Goal: Transaction & Acquisition: Book appointment/travel/reservation

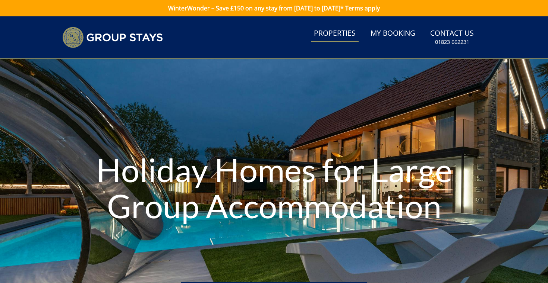
click at [336, 30] on link "Properties" at bounding box center [335, 33] width 48 height 17
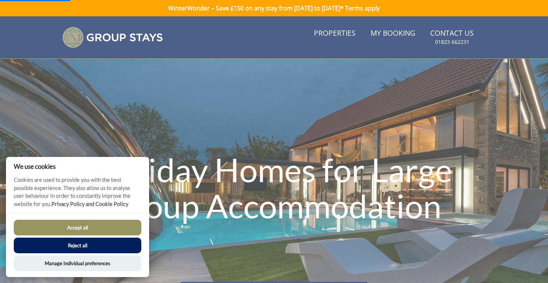
click at [73, 223] on button "Accept all" at bounding box center [77, 228] width 127 height 16
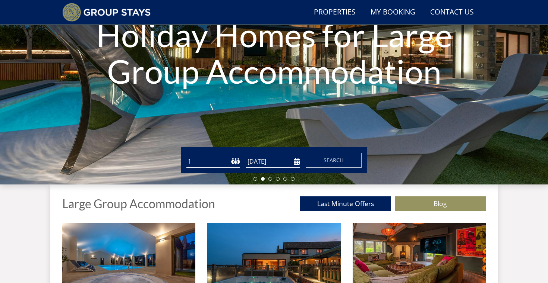
scroll to position [118, 0]
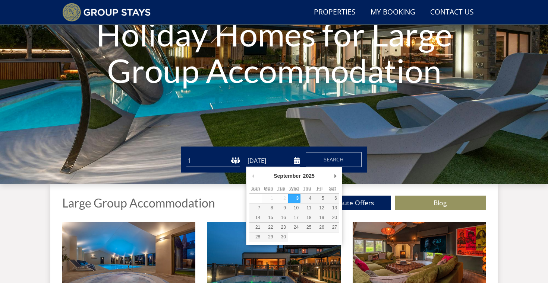
click at [295, 162] on input "[DATE]" at bounding box center [273, 161] width 54 height 12
type input "[DATE]"
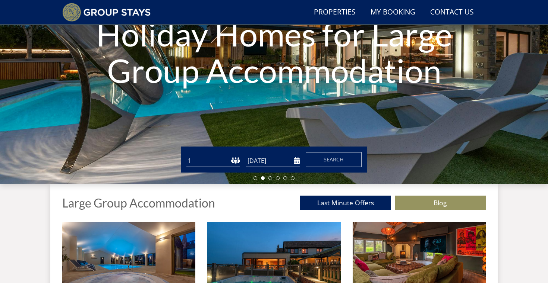
click at [213, 161] on select "1 2 3 4 5 6 7 8 9 10 11 12 13 14 15 16 17 18 19 20 21 22 23 24 25 26 27 28 29 3…" at bounding box center [213, 161] width 54 height 12
select select "11"
click at [336, 160] on span "Search" at bounding box center [333, 159] width 20 height 7
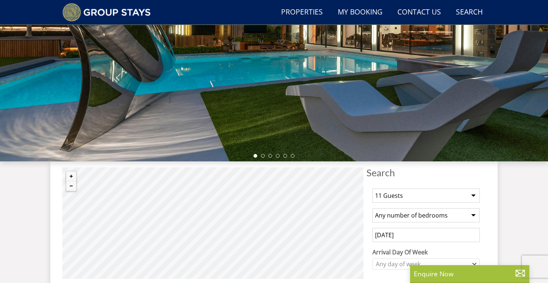
scroll to position [145, 0]
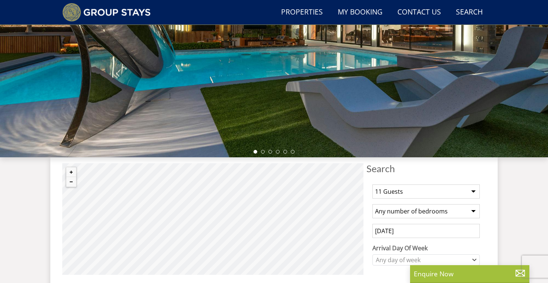
scroll to position [118, 0]
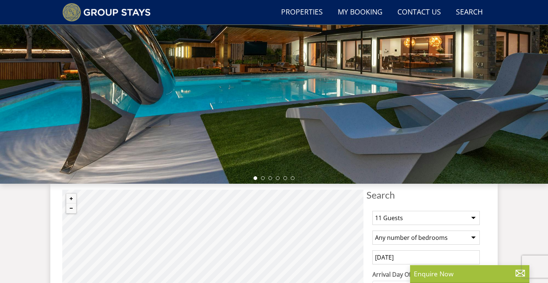
select select "11"
